Goal: Task Accomplishment & Management: Manage account settings

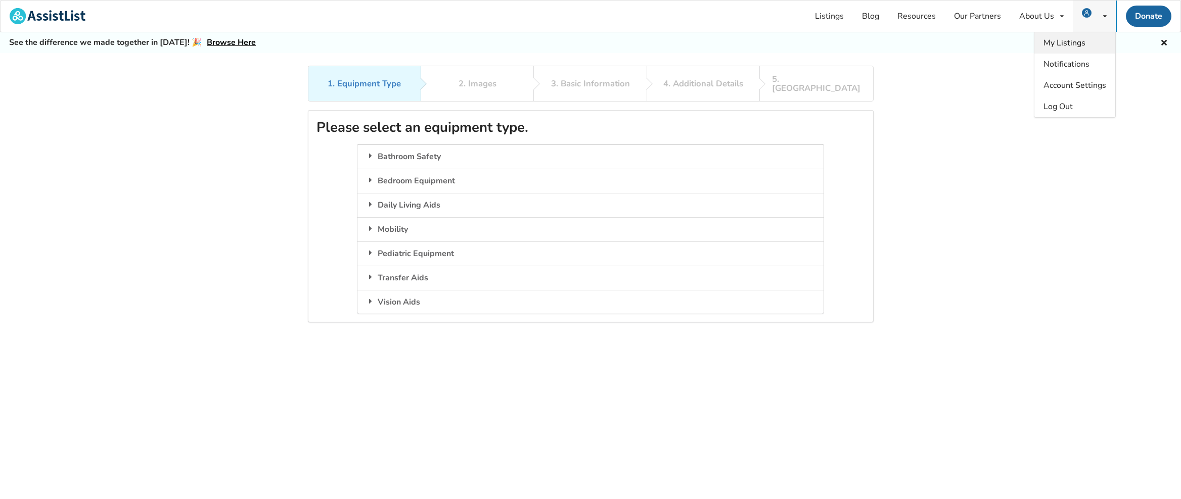
click at [1080, 42] on span "My Listings" at bounding box center [1064, 42] width 42 height 11
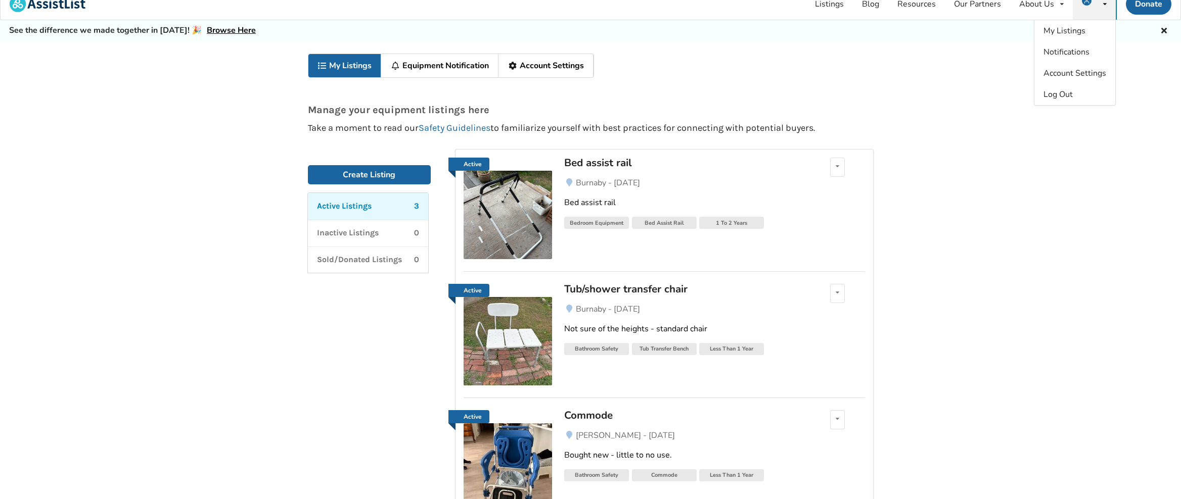
scroll to position [26, 0]
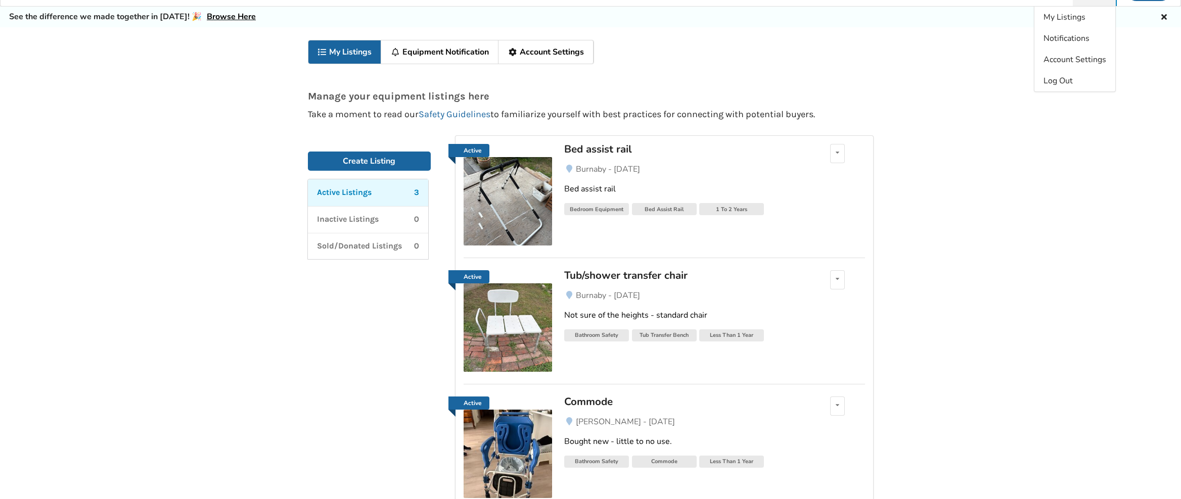
click at [495, 188] on img at bounding box center [507, 201] width 88 height 88
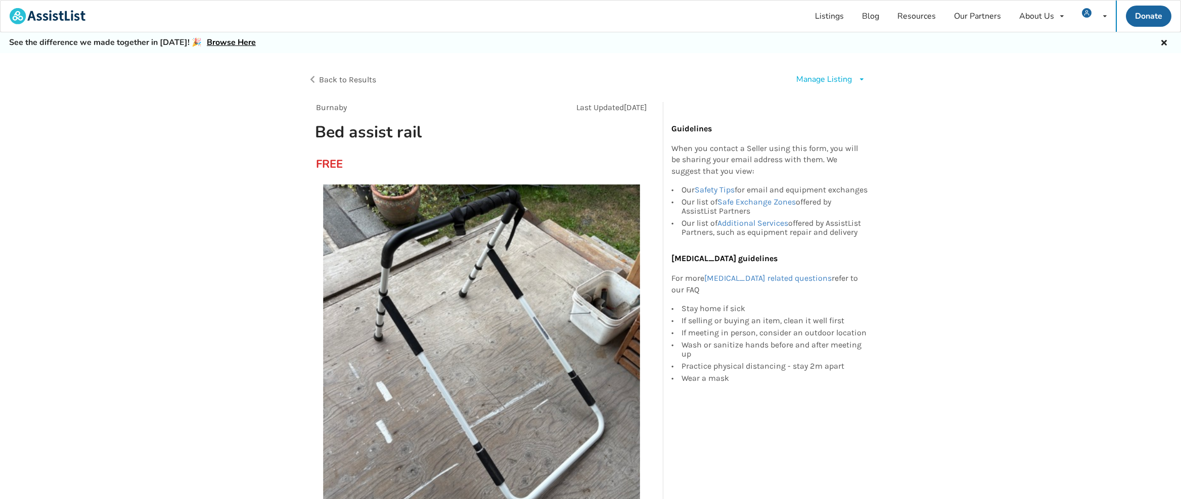
click at [860, 78] on icon at bounding box center [862, 79] width 8 height 6
click at [850, 158] on span "Delete listing" at bounding box center [846, 162] width 50 height 11
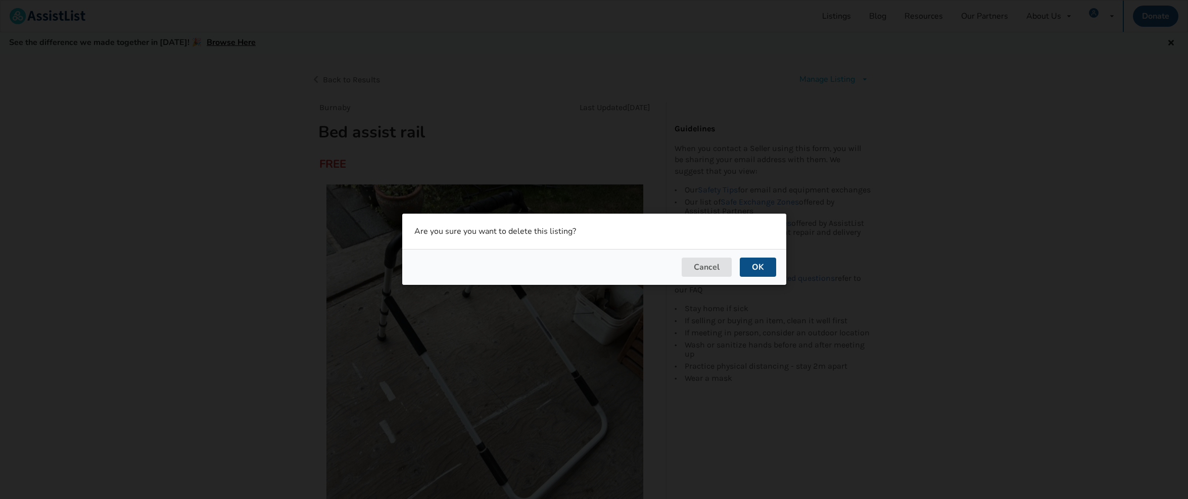
click at [750, 267] on button "OK" at bounding box center [758, 267] width 36 height 19
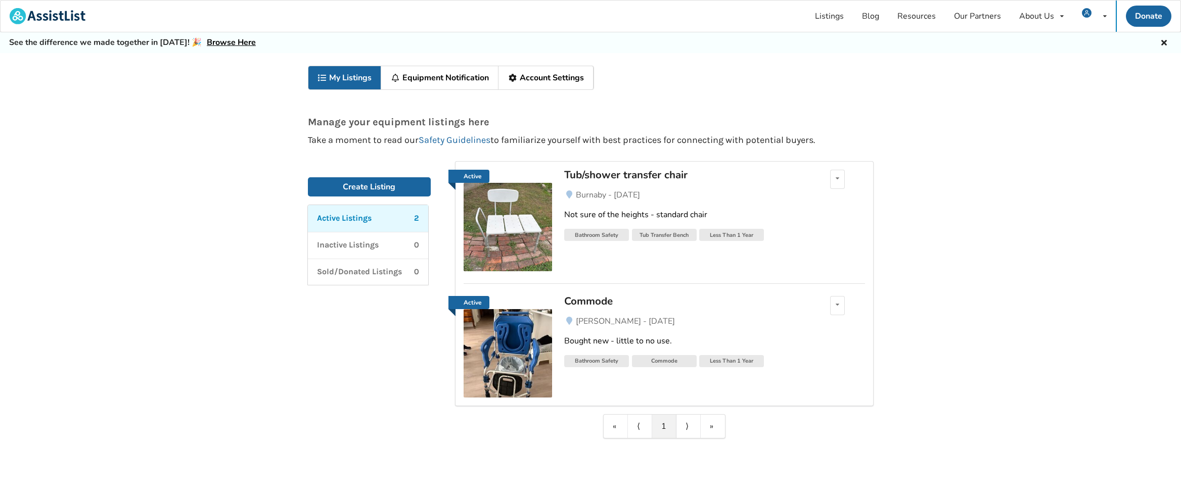
click at [522, 214] on img at bounding box center [507, 227] width 88 height 88
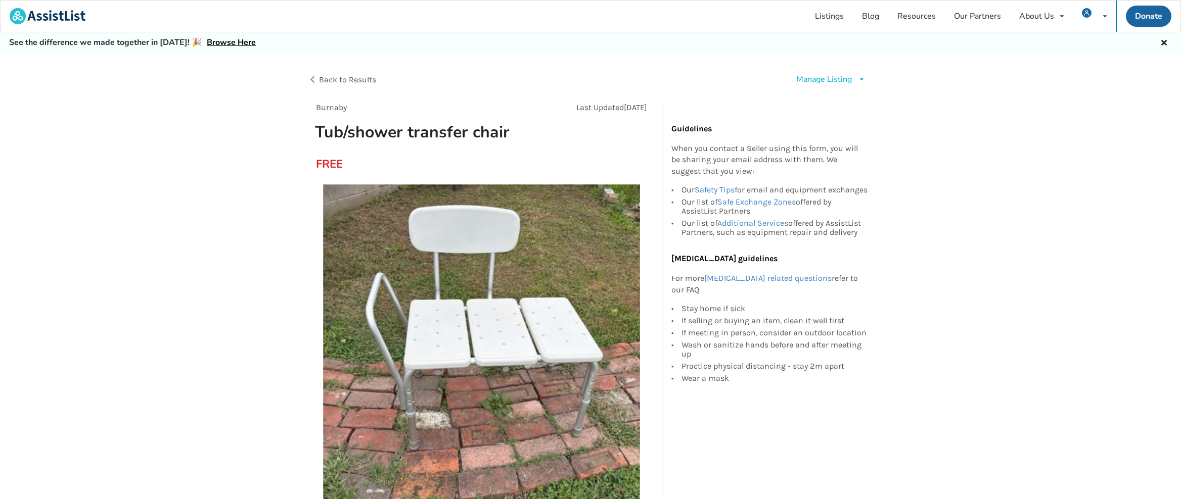
click at [1166, 43] on icon at bounding box center [1164, 41] width 10 height 8
